Goal: Information Seeking & Learning: Learn about a topic

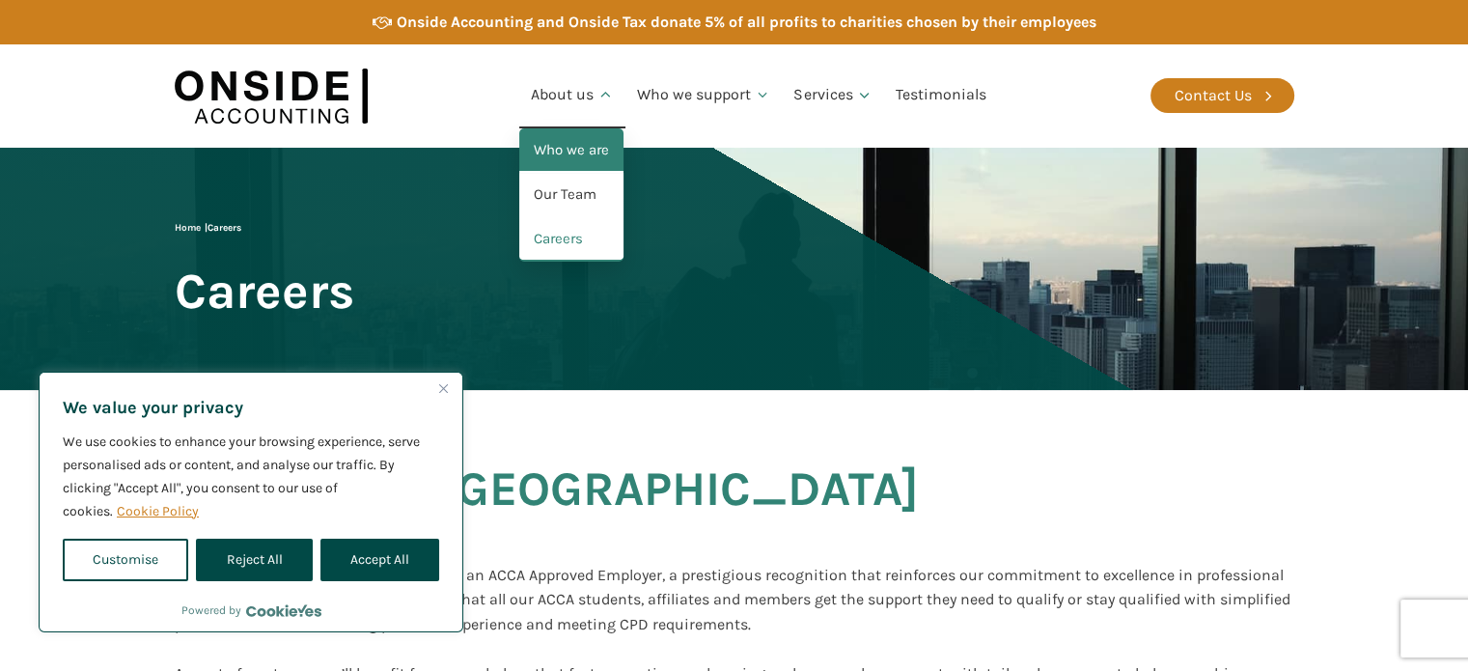
click at [571, 150] on link "Who we are" at bounding box center [571, 150] width 104 height 44
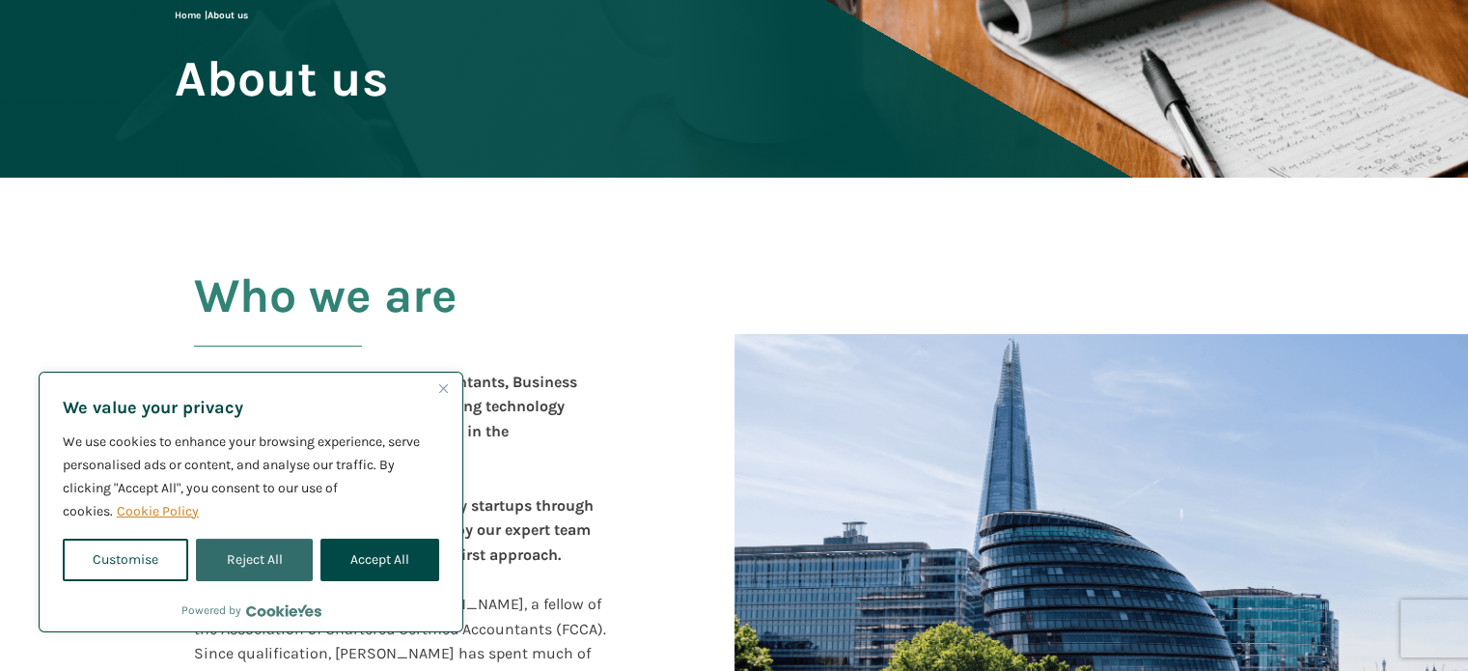
click at [263, 555] on button "Reject All" at bounding box center [254, 560] width 116 height 42
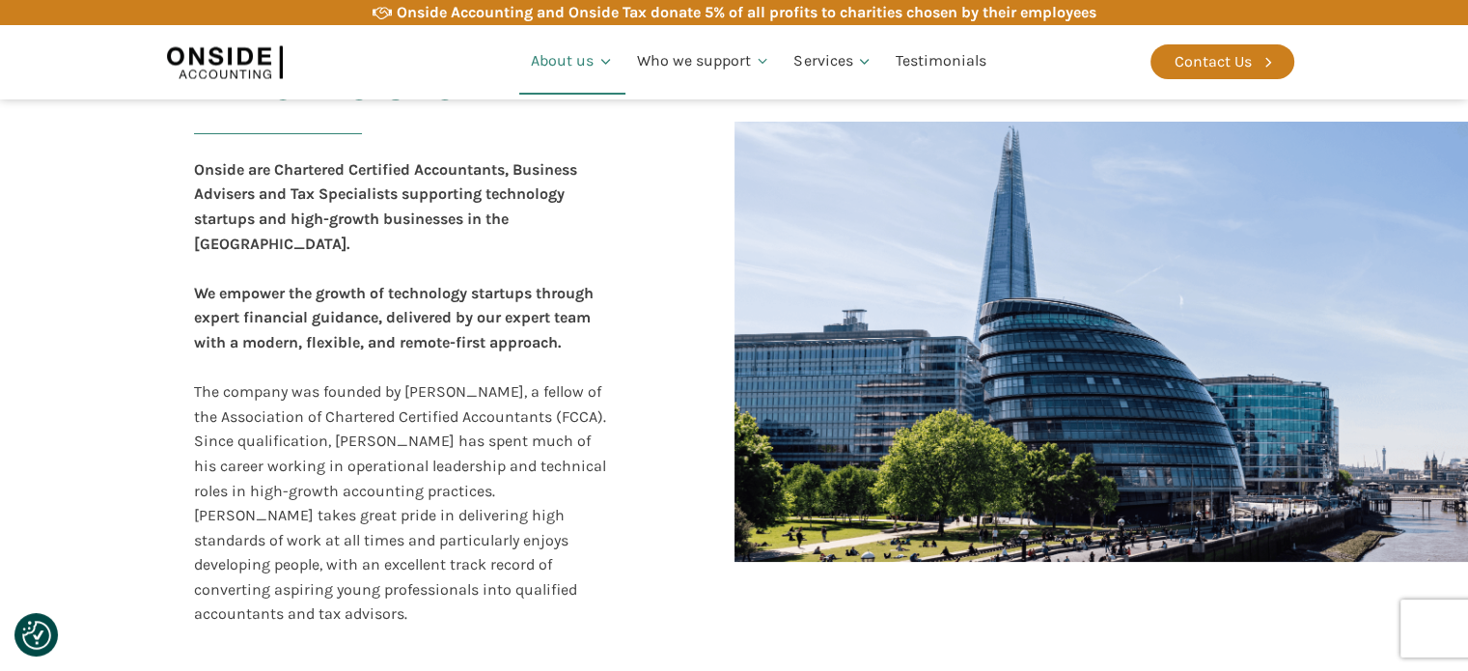
scroll to position [435, 0]
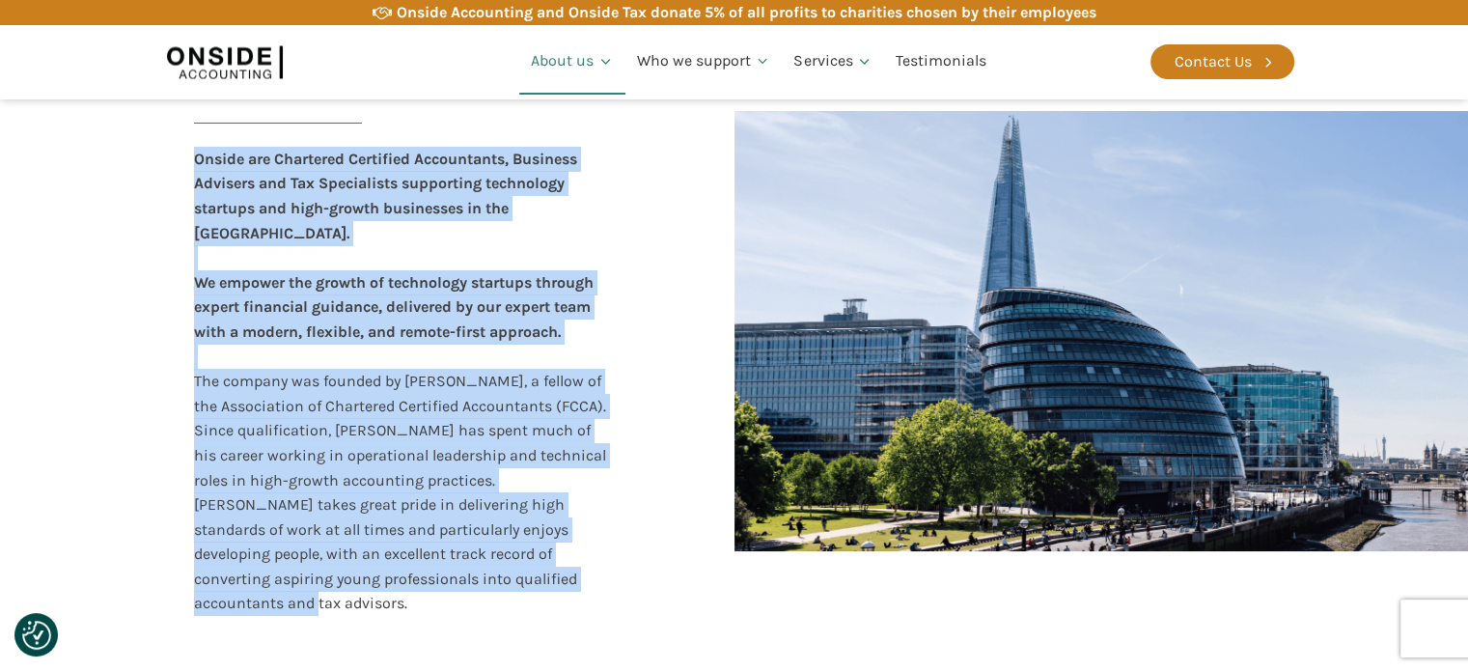
drag, startPoint x: 191, startPoint y: 153, endPoint x: 552, endPoint y: 540, distance: 529.2
click at [547, 557] on div "Who we are Onside are Chartered Certified Accountants, Business Advisers and Ta…" at bounding box center [427, 331] width 504 height 608
copy div "Onside are Chartered Certified Accountants, Business Advisers and Tax Specialis…"
